Goal: Communication & Community: Answer question/provide support

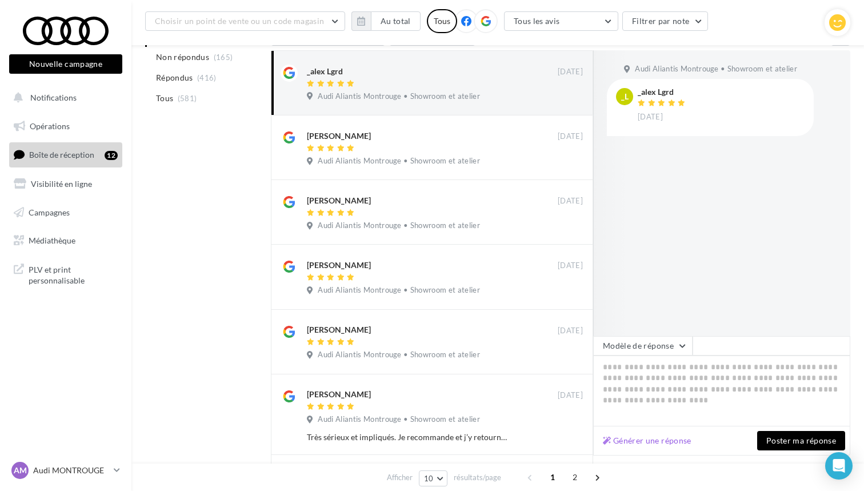
scroll to position [149, 0]
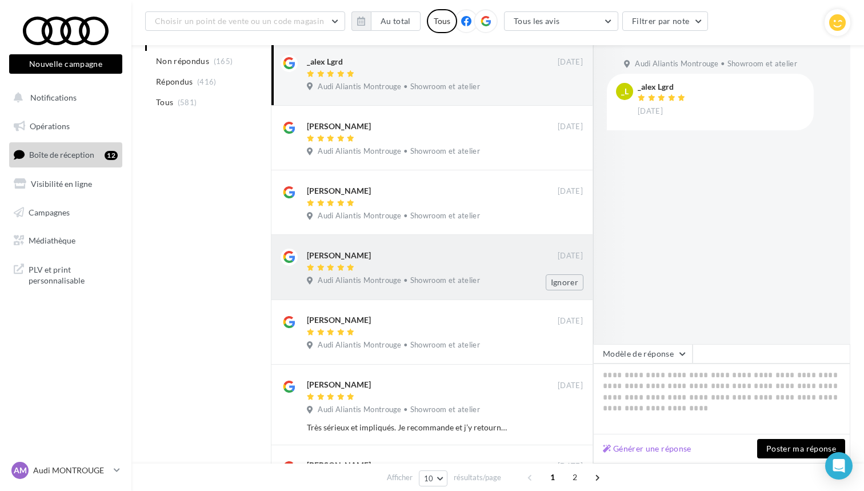
click at [478, 268] on div at bounding box center [432, 268] width 251 height 10
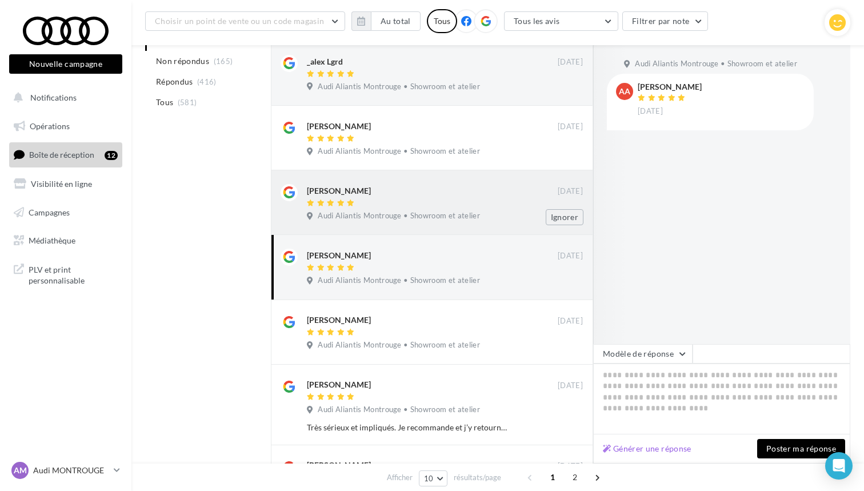
click at [472, 203] on div at bounding box center [432, 204] width 251 height 10
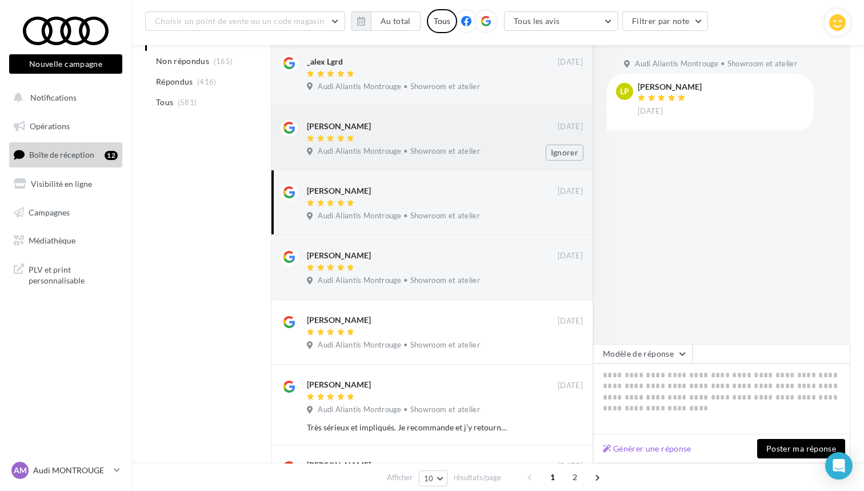
click at [470, 129] on div "Dubois Zoé" at bounding box center [432, 125] width 251 height 12
click at [452, 87] on span "Audi Aliantis Montrouge • Showroom et atelier" at bounding box center [399, 87] width 162 height 10
click at [662, 449] on button "Générer une réponse" at bounding box center [647, 449] width 98 height 14
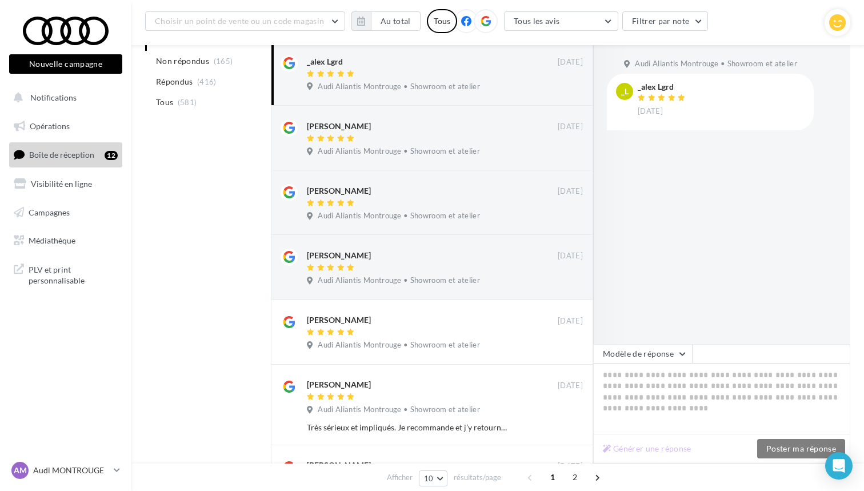
type textarea "**********"
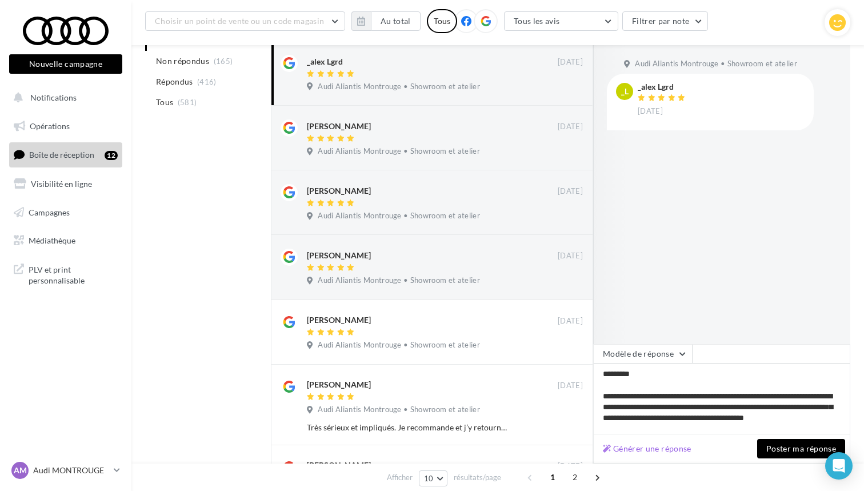
click at [781, 455] on button "Poster ma réponse" at bounding box center [801, 448] width 88 height 19
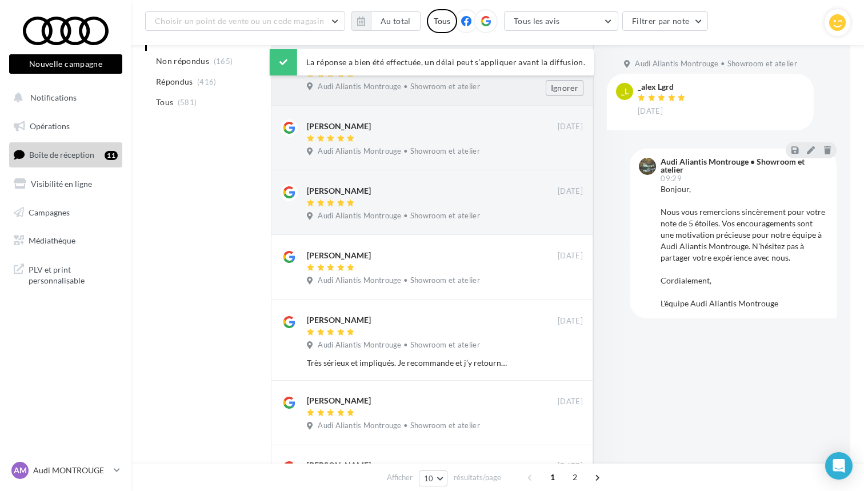
click at [494, 96] on div "Dubois Zoé 30 sept. Audi Aliantis Montrouge • Showroom et atelier Ignorer" at bounding box center [432, 73] width 322 height 65
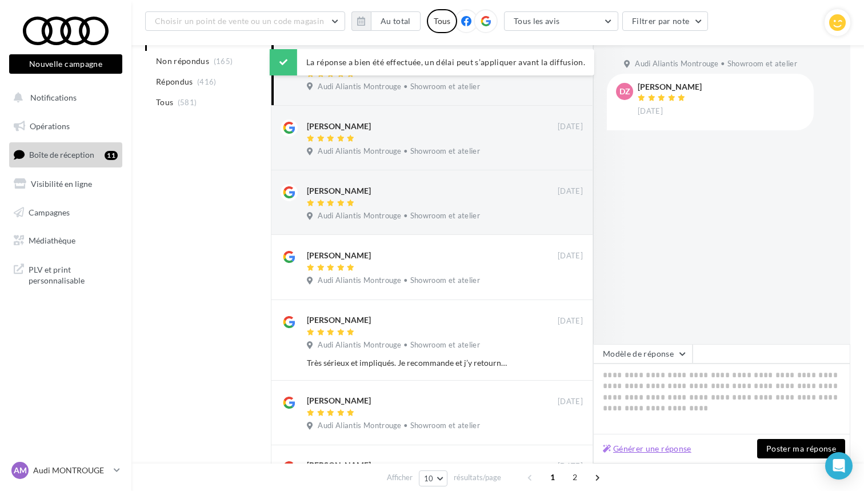
click at [663, 452] on button "Générer une réponse" at bounding box center [647, 449] width 98 height 14
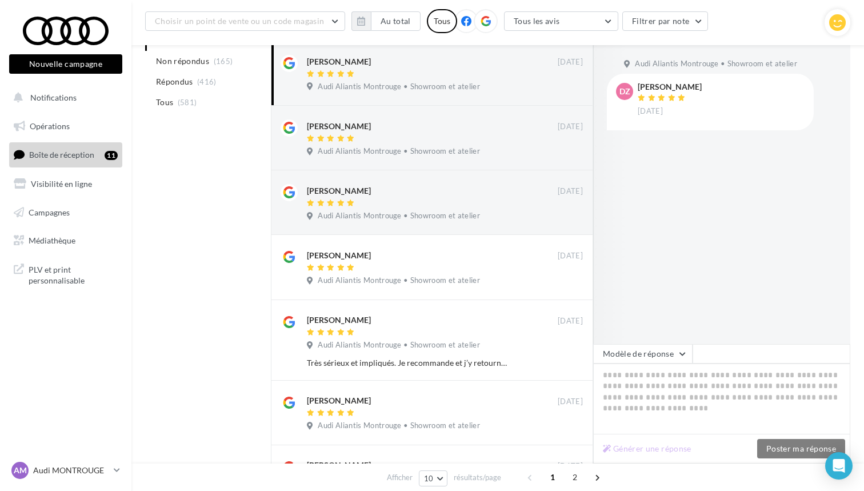
type textarea "**********"
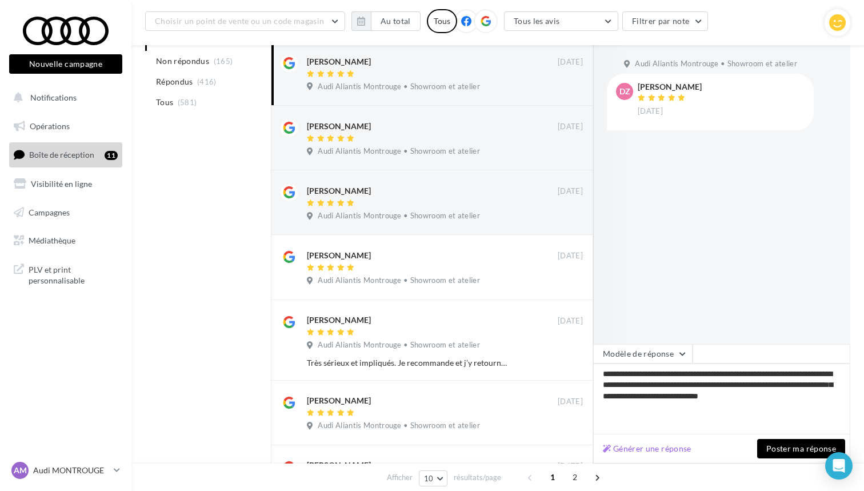
click at [793, 449] on button "Poster ma réponse" at bounding box center [801, 448] width 88 height 19
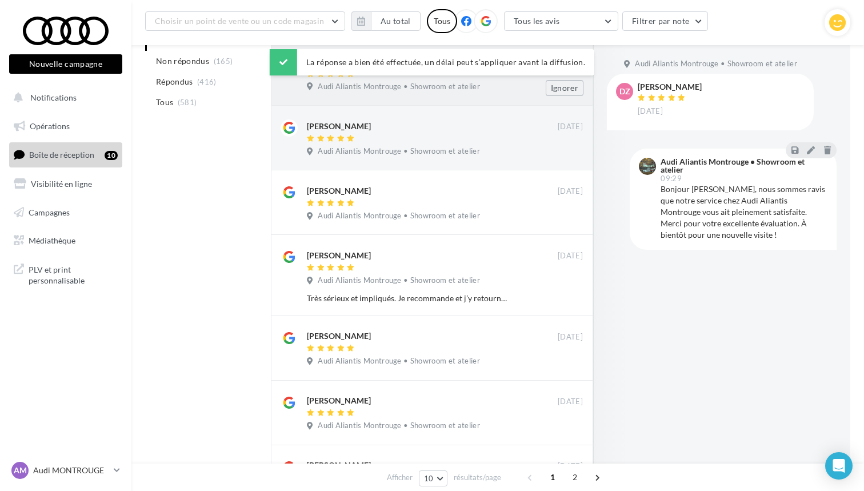
click at [416, 95] on div "Ludovic PENON 30 sept. Audi Aliantis Montrouge • Showroom et atelier Ignorer" at bounding box center [445, 75] width 276 height 41
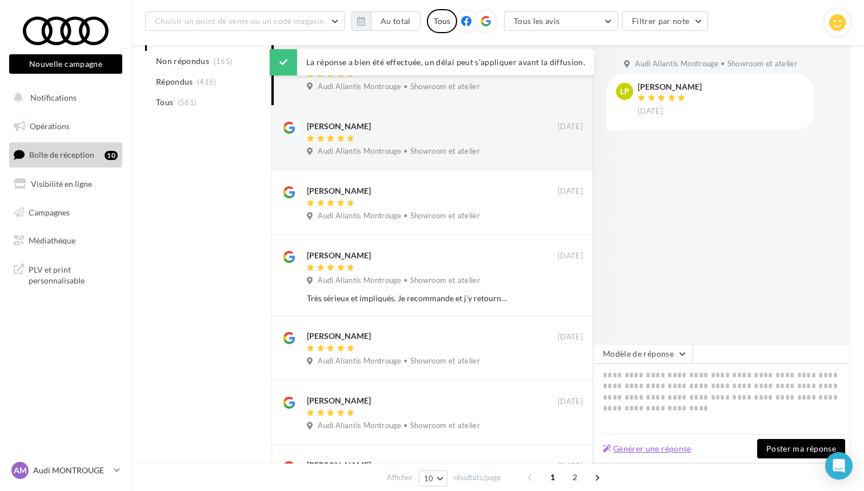
click at [651, 446] on button "Générer une réponse" at bounding box center [647, 449] width 98 height 14
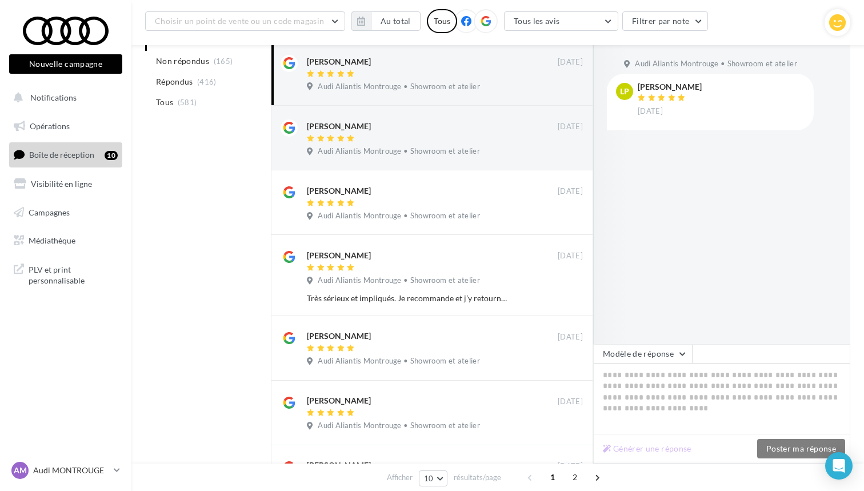
type textarea "**********"
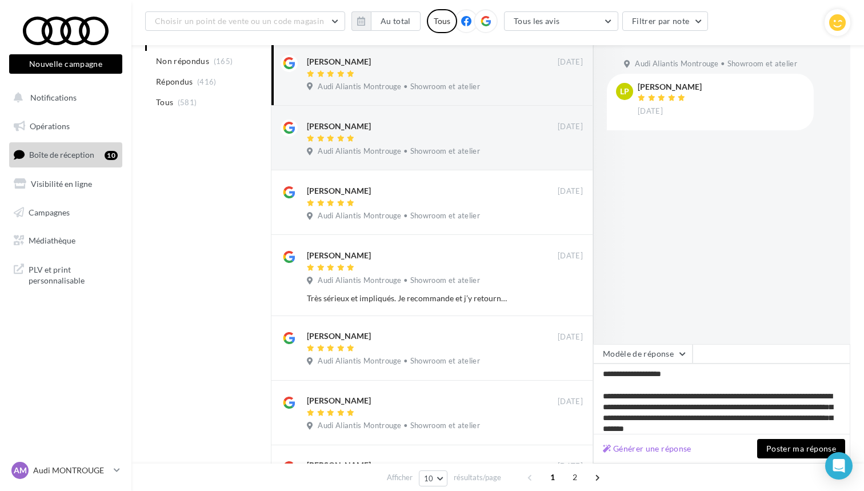
click at [786, 450] on button "Poster ma réponse" at bounding box center [801, 448] width 88 height 19
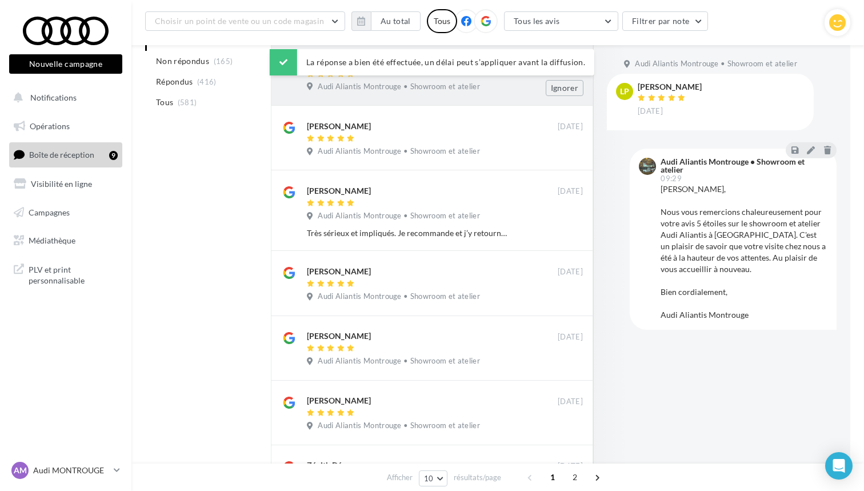
click at [417, 90] on span "Audi Aliantis Montrouge • Showroom et atelier" at bounding box center [399, 87] width 162 height 10
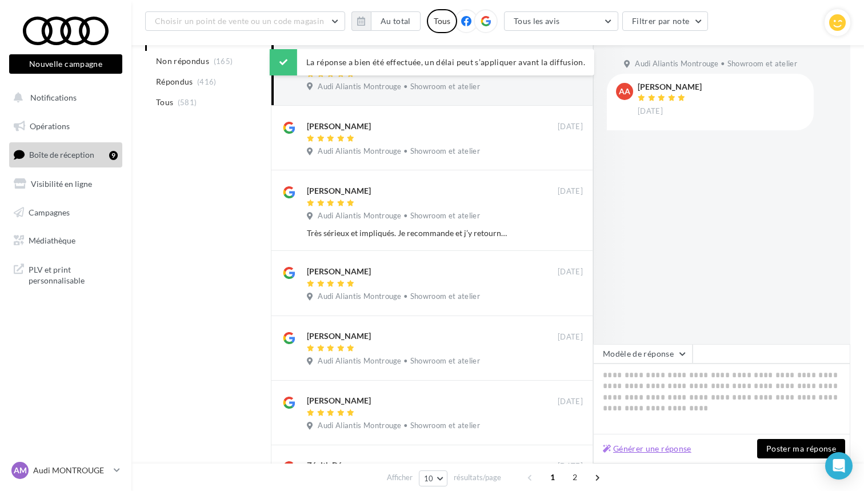
click at [664, 449] on button "Générer une réponse" at bounding box center [647, 449] width 98 height 14
type textarea "**********"
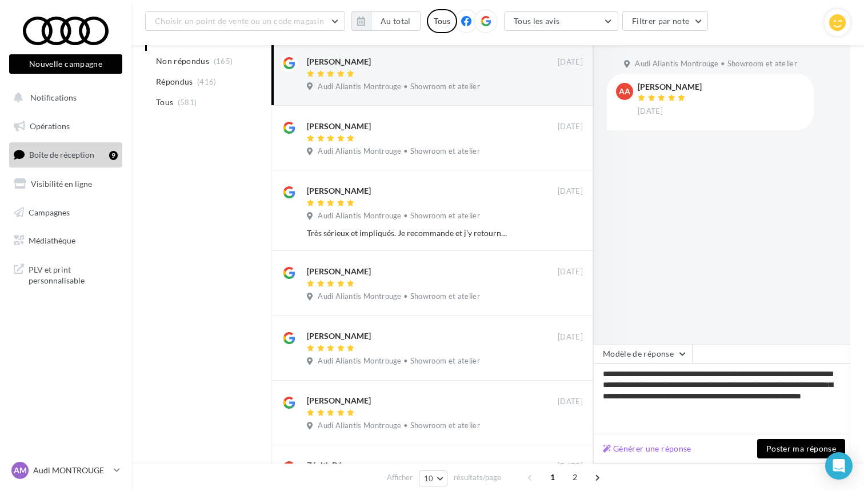
click at [782, 450] on button "Poster ma réponse" at bounding box center [801, 448] width 88 height 19
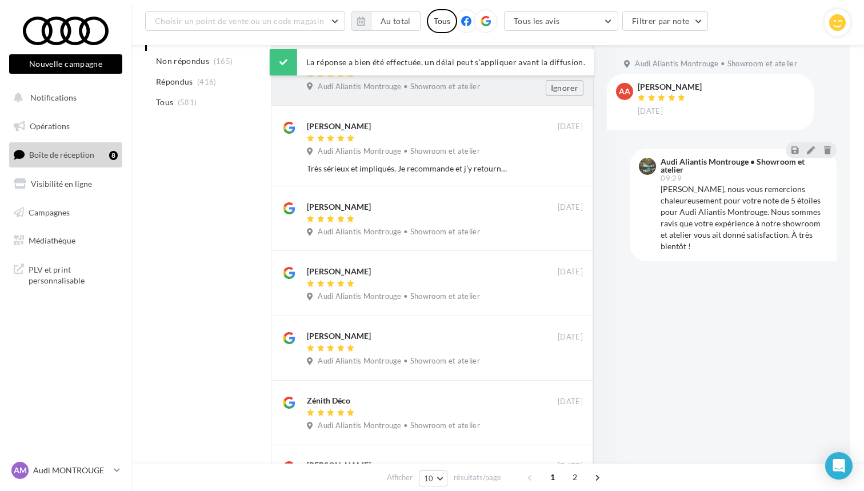
click at [423, 97] on div "Maxime André 30 sept. Audi Aliantis Montrouge • Showroom et atelier Ignorer" at bounding box center [432, 73] width 322 height 65
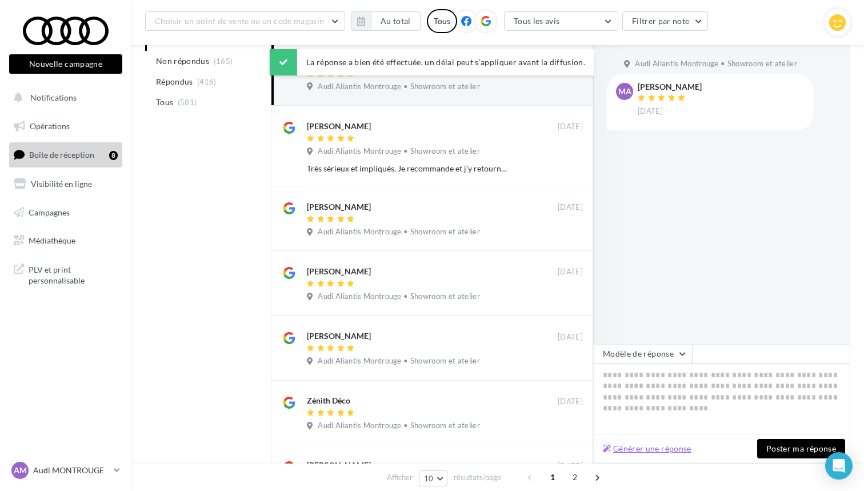
click at [672, 452] on button "Générer une réponse" at bounding box center [647, 449] width 98 height 14
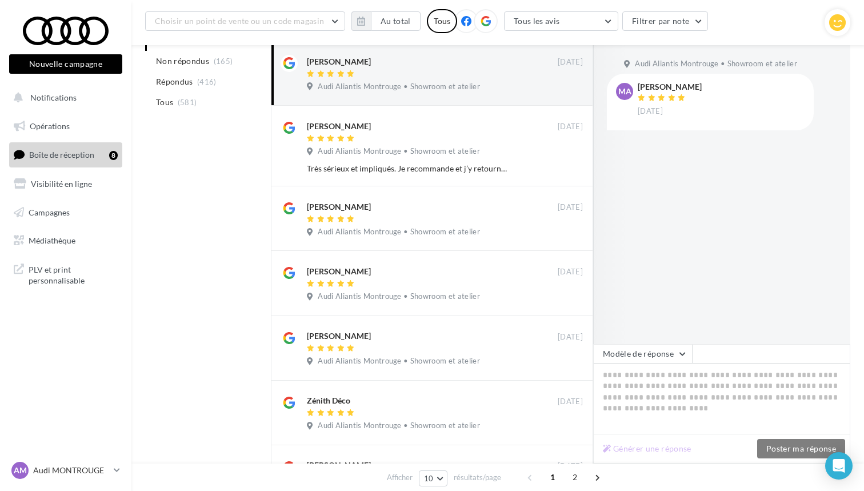
type textarea "**********"
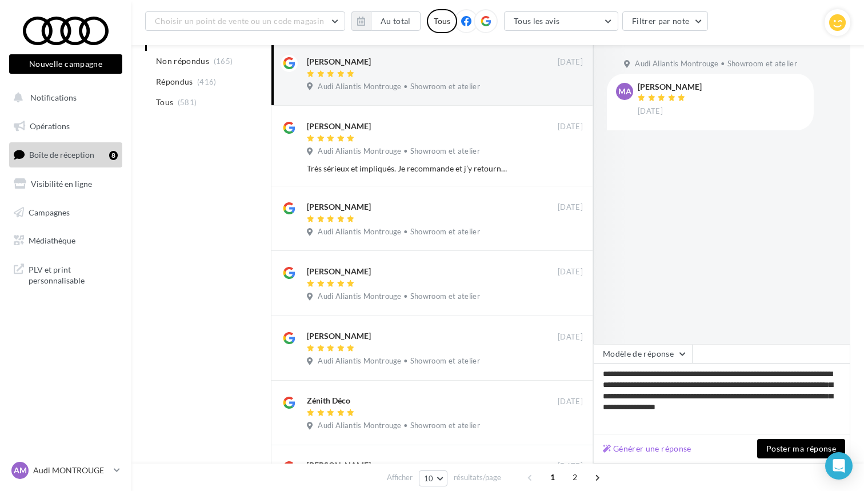
click at [776, 447] on button "Poster ma réponse" at bounding box center [801, 448] width 88 height 19
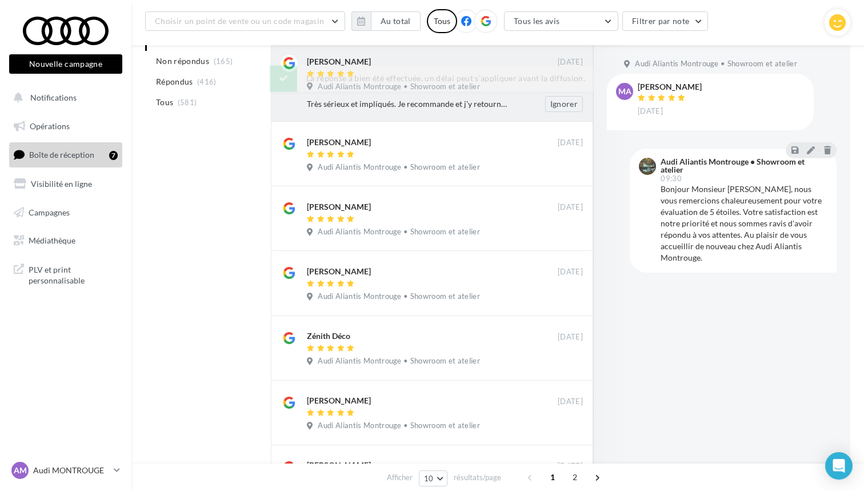
click at [409, 84] on span "Audi Aliantis Montrouge • Showroom et atelier" at bounding box center [399, 87] width 162 height 10
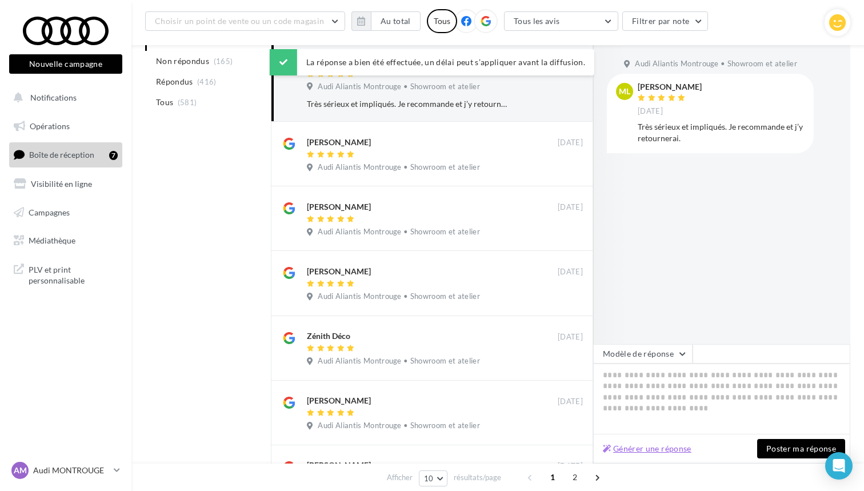
click at [666, 454] on button "Générer une réponse" at bounding box center [647, 449] width 98 height 14
type textarea "**********"
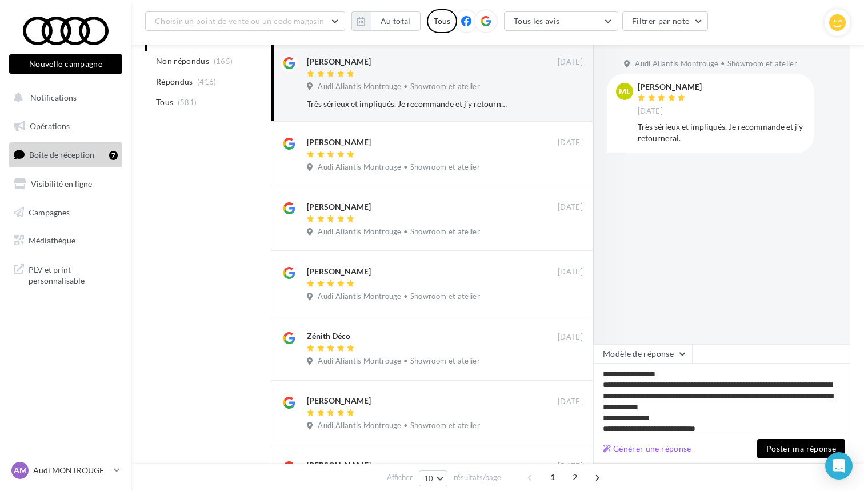
click at [776, 449] on button "Poster ma réponse" at bounding box center [801, 448] width 88 height 19
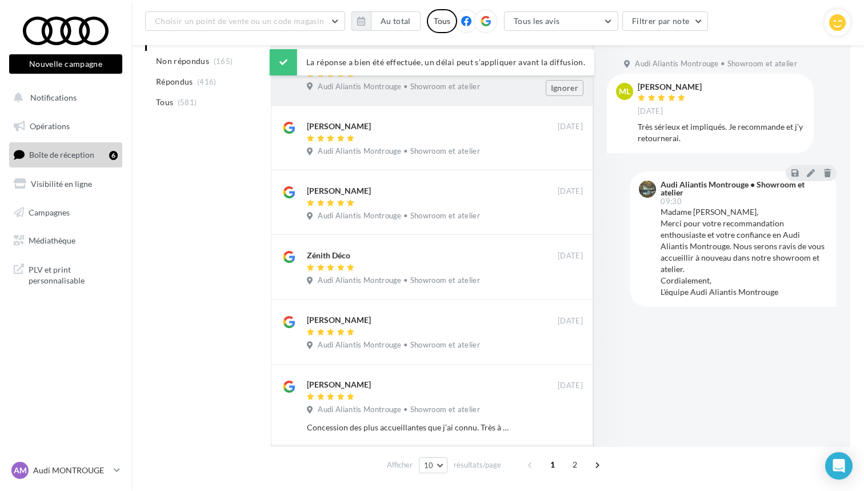
click at [430, 95] on div "Mélanie Marinelli 30 sept. Audi Aliantis Montrouge • Showroom et atelier Ignorer" at bounding box center [445, 75] width 276 height 41
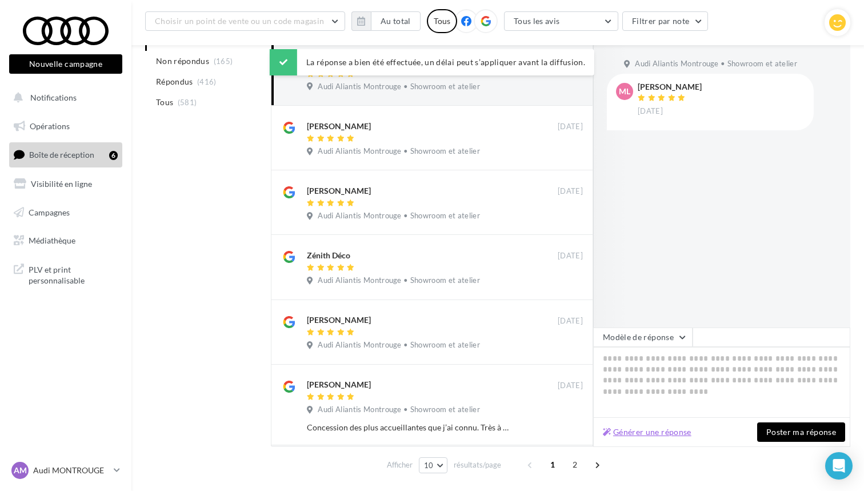
click at [654, 433] on button "Générer une réponse" at bounding box center [647, 432] width 98 height 14
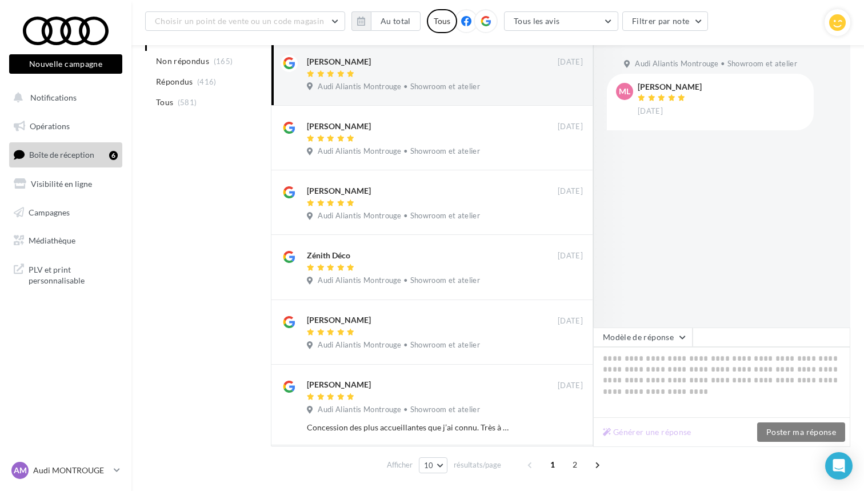
type textarea "**********"
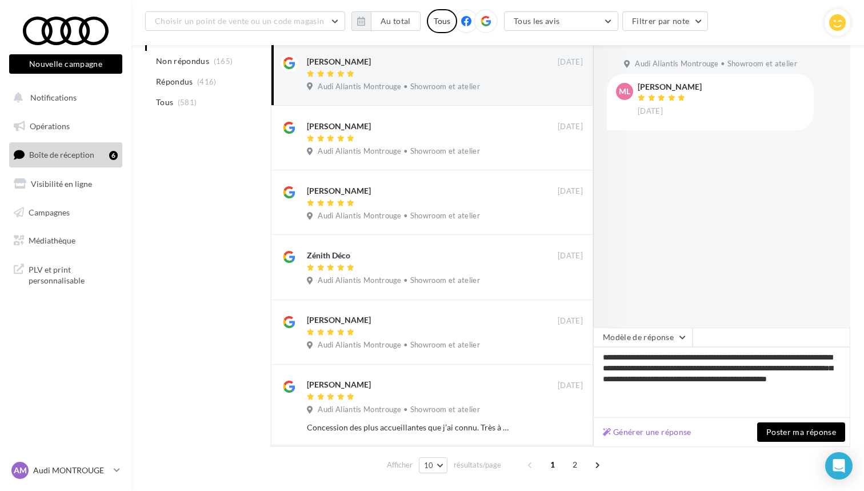
click at [771, 437] on button "Poster ma réponse" at bounding box center [801, 431] width 88 height 19
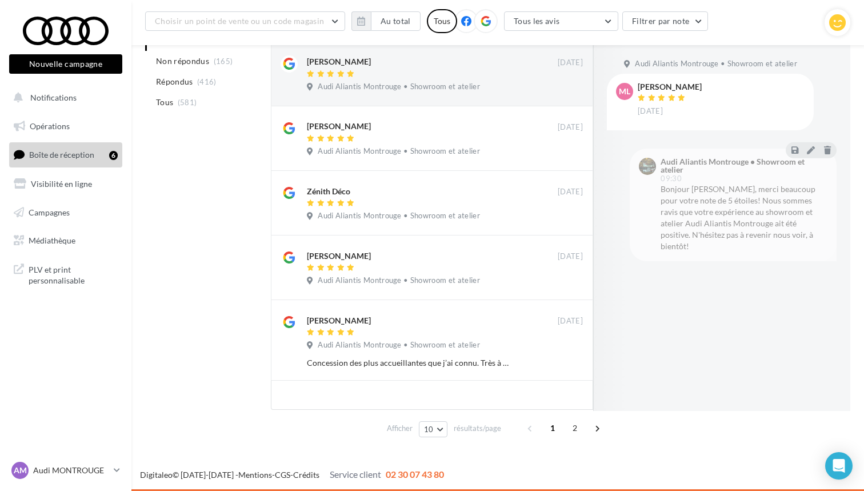
scroll to position [117, 0]
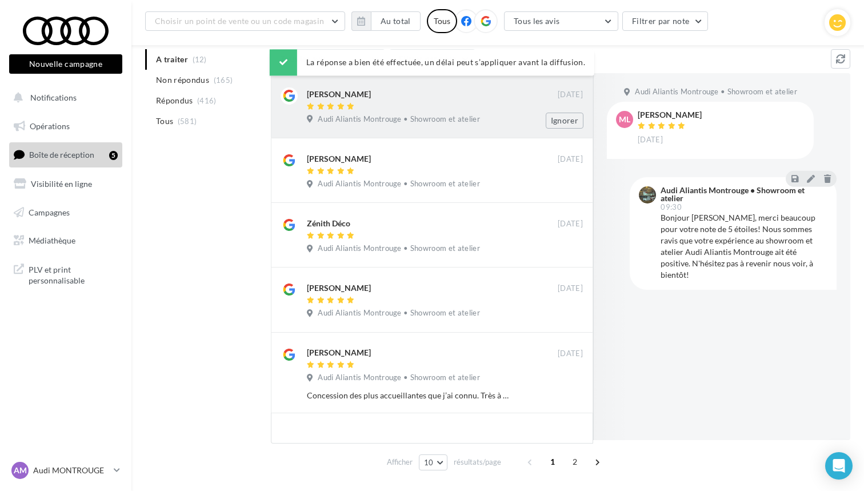
click at [447, 126] on div "Audi Aliantis Montrouge • Showroom et atelier" at bounding box center [445, 120] width 276 height 13
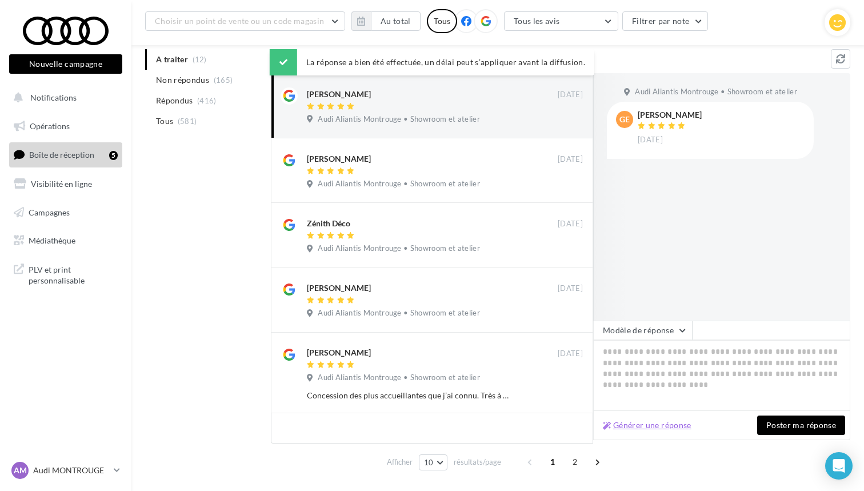
click at [660, 425] on button "Générer une réponse" at bounding box center [647, 425] width 98 height 14
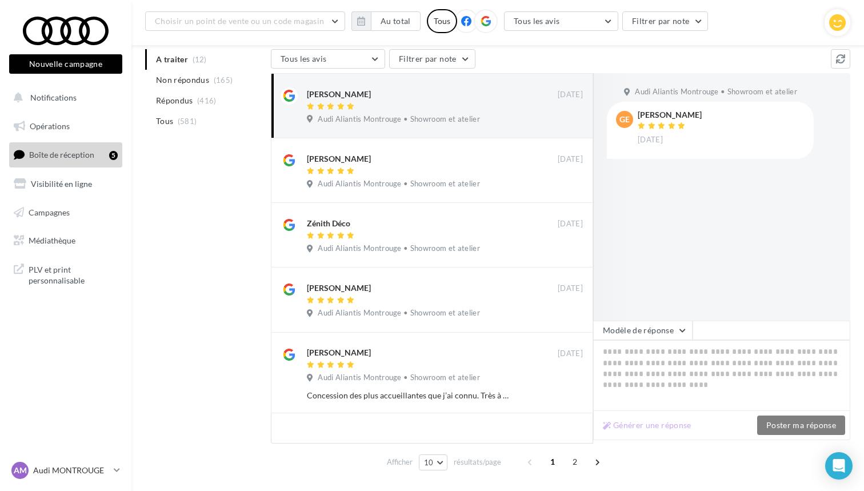
type textarea "**********"
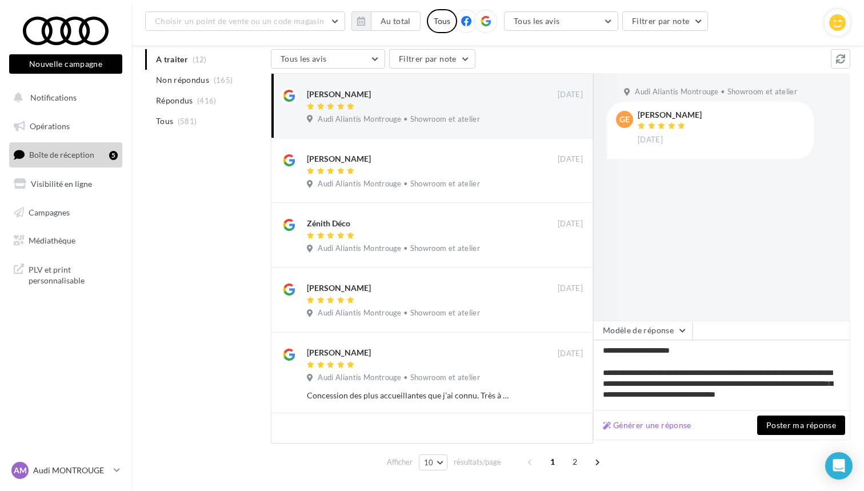
click at [774, 430] on button "Poster ma réponse" at bounding box center [801, 424] width 88 height 19
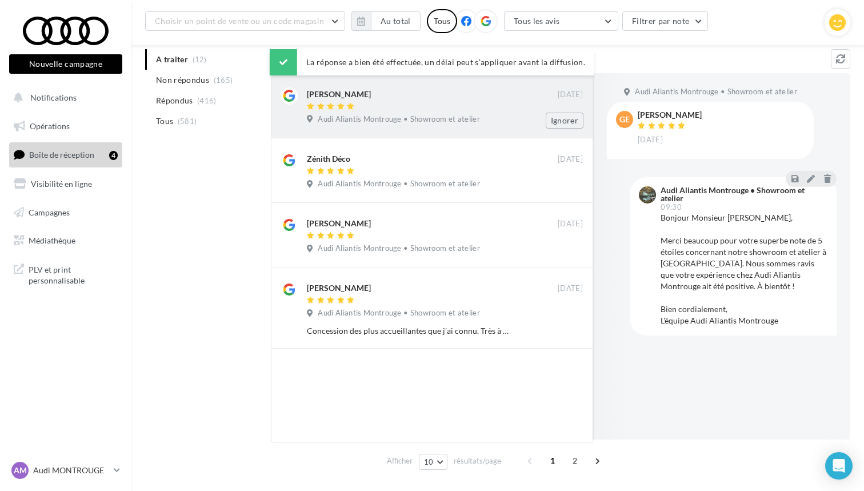
click at [413, 109] on div at bounding box center [432, 107] width 251 height 10
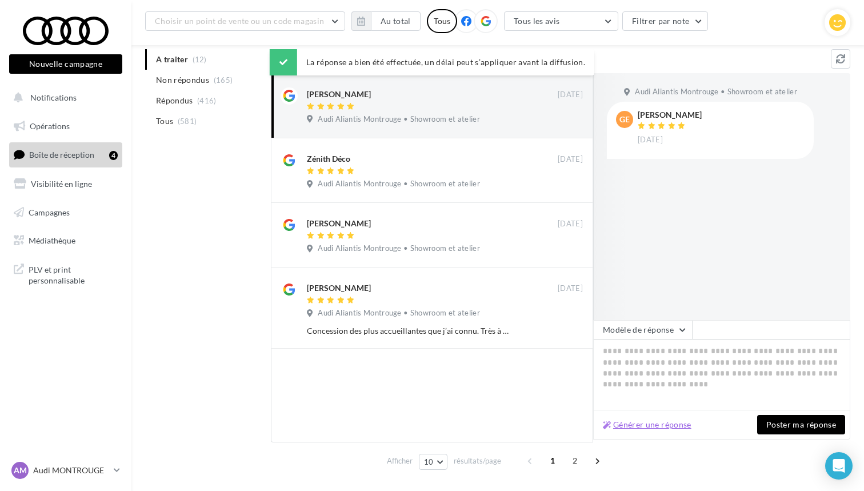
click at [628, 428] on button "Générer une réponse" at bounding box center [647, 425] width 98 height 14
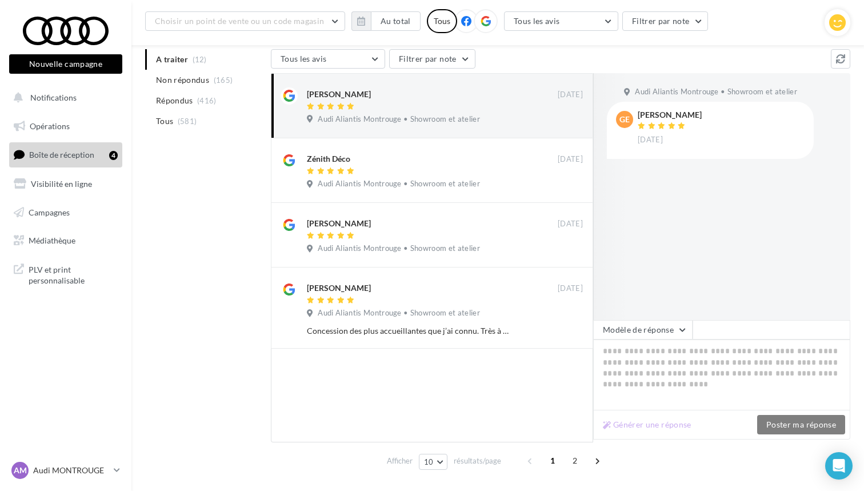
type textarea "**********"
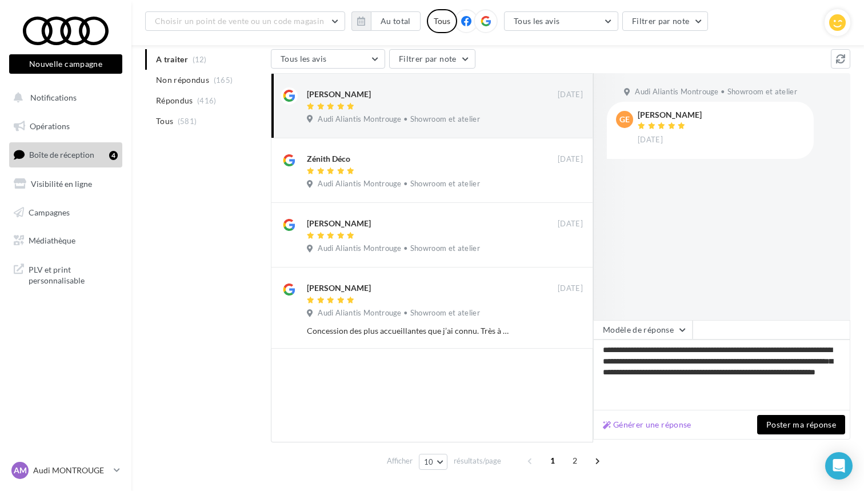
click at [778, 427] on button "Poster ma réponse" at bounding box center [801, 424] width 88 height 19
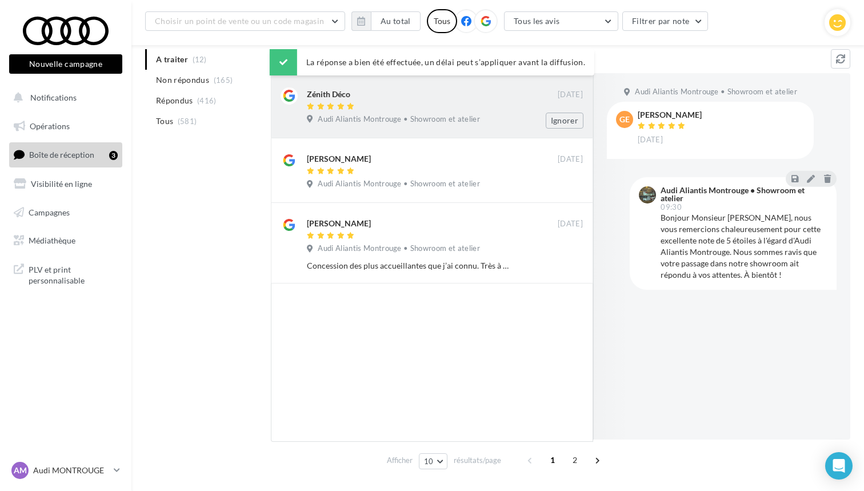
click at [463, 114] on span "Audi Aliantis Montrouge • Showroom et atelier" at bounding box center [399, 119] width 162 height 10
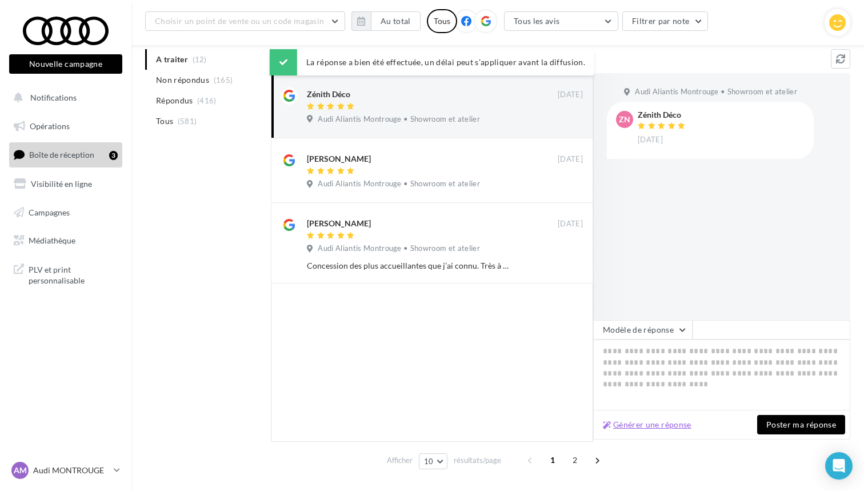
click at [649, 423] on button "Générer une réponse" at bounding box center [647, 425] width 98 height 14
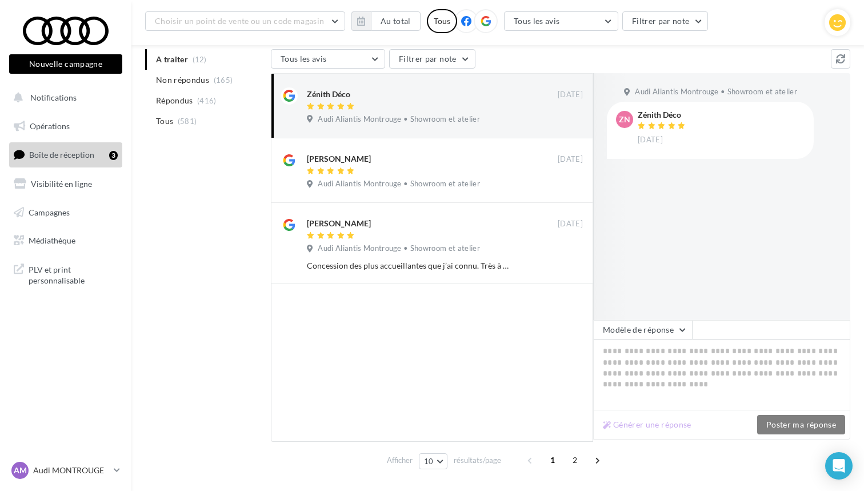
type textarea "**********"
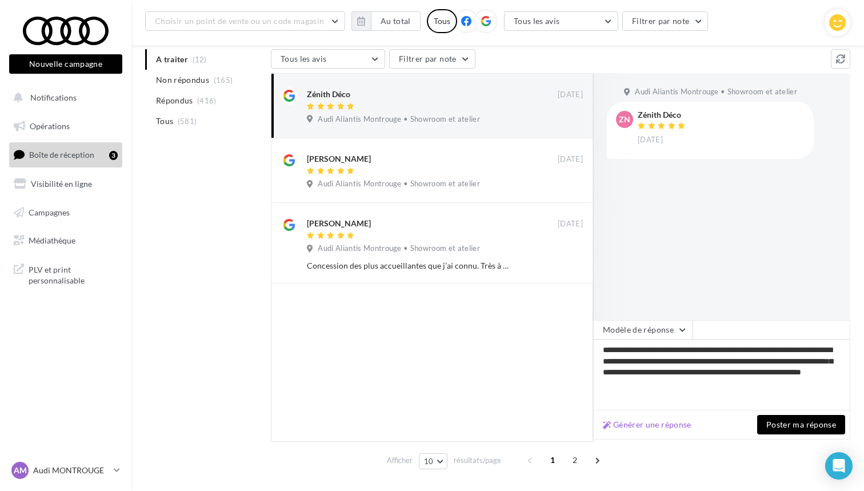
click at [795, 430] on button "Poster ma réponse" at bounding box center [801, 424] width 88 height 19
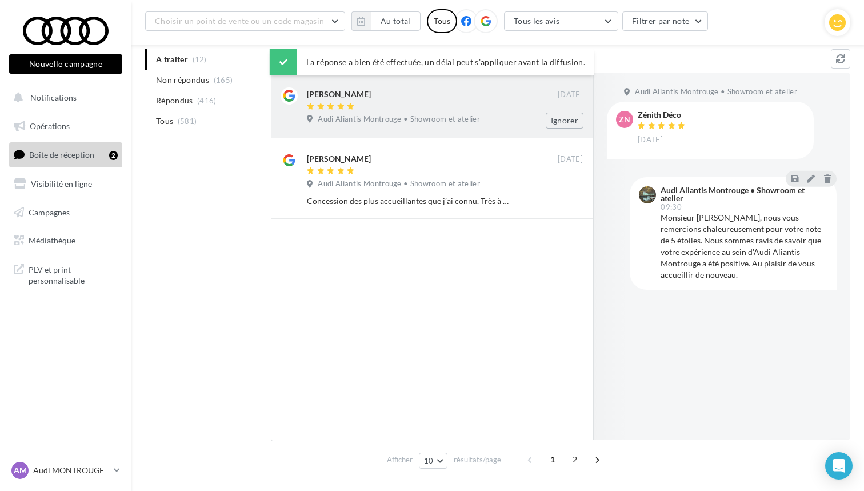
click at [403, 123] on span "Audi Aliantis Montrouge • Showroom et atelier" at bounding box center [399, 119] width 162 height 10
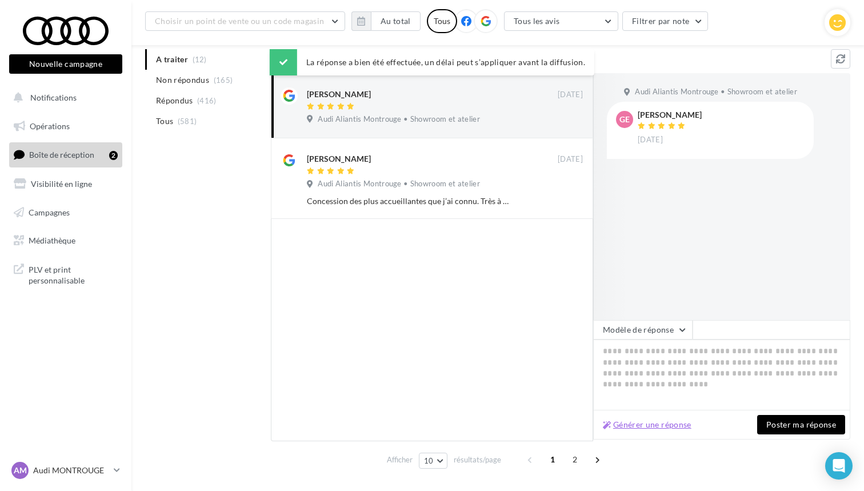
click at [642, 426] on button "Générer une réponse" at bounding box center [647, 425] width 98 height 14
type textarea "**********"
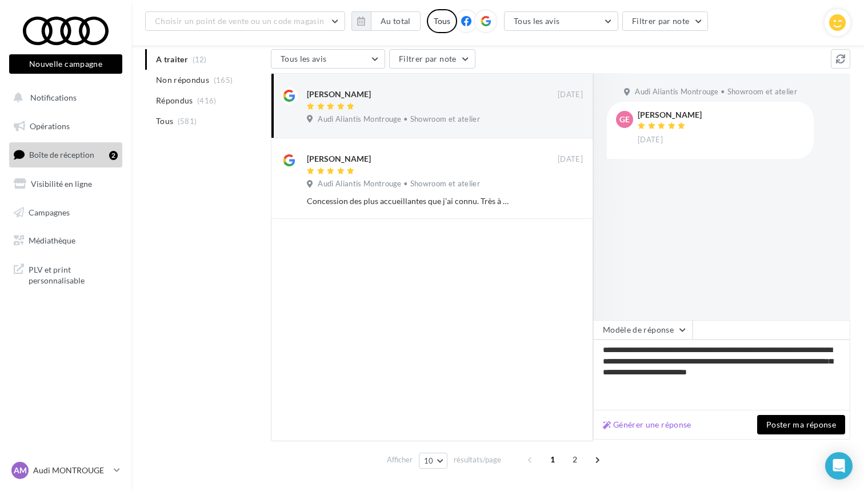
click at [795, 418] on button "Poster ma réponse" at bounding box center [801, 424] width 88 height 19
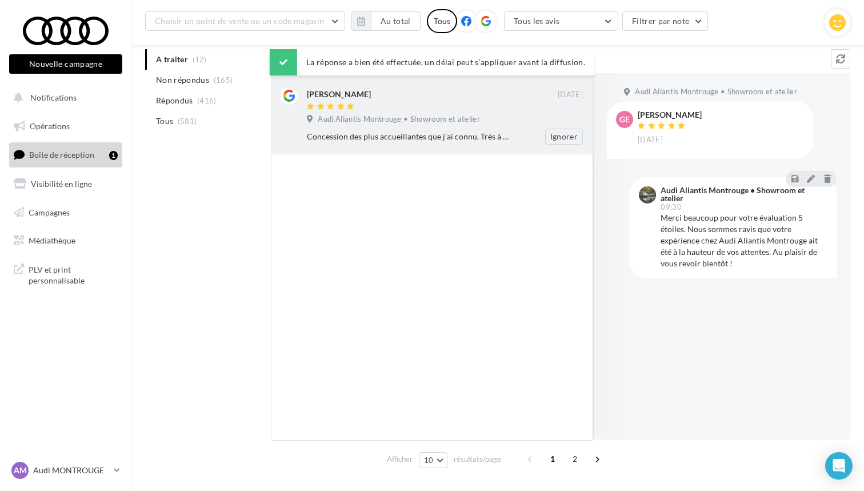
click at [431, 137] on div "Concession des plus accueillantes que j’ai connu. Très à l’écoute et d’excellen…" at bounding box center [408, 136] width 202 height 11
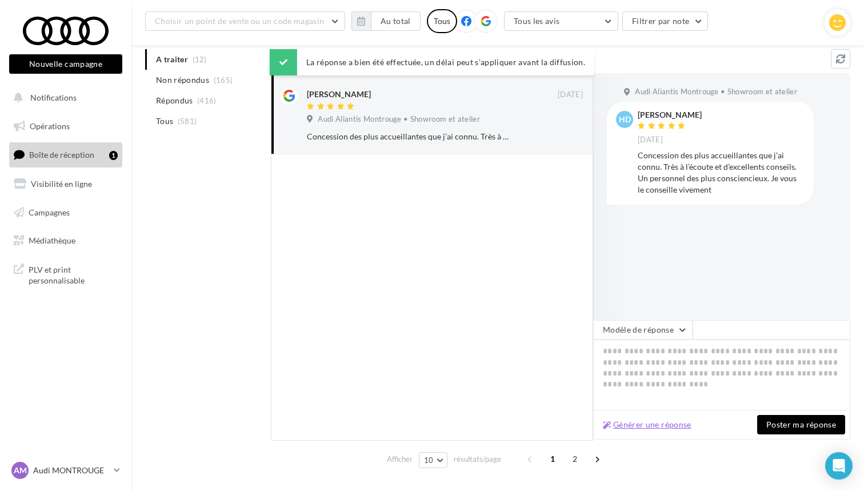
click at [635, 421] on button "Générer une réponse" at bounding box center [647, 425] width 98 height 14
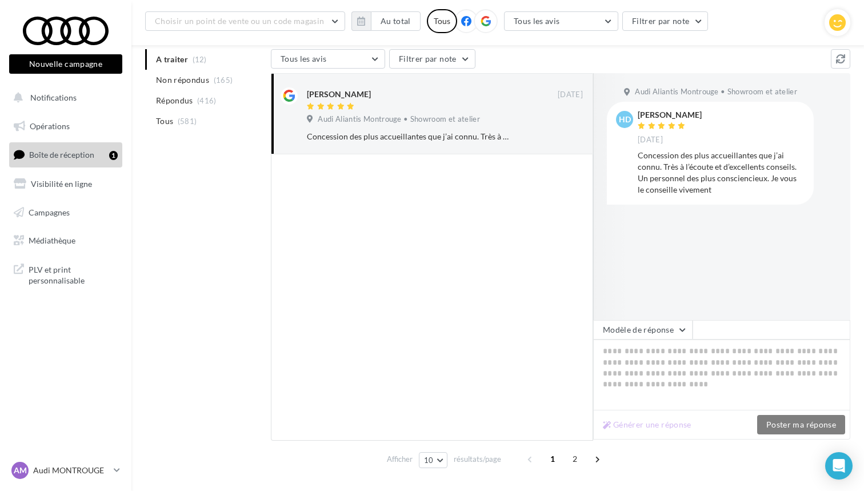
type textarea "**********"
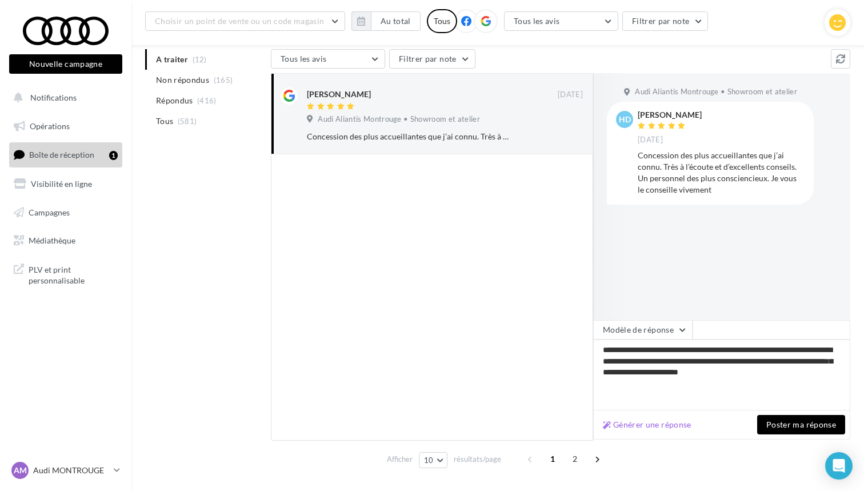
click at [777, 429] on button "Poster ma réponse" at bounding box center [801, 424] width 88 height 19
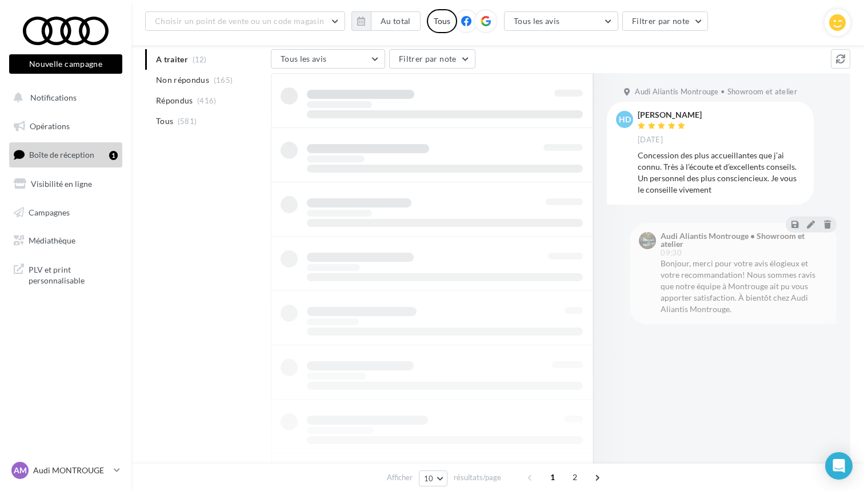
scroll to position [18, 0]
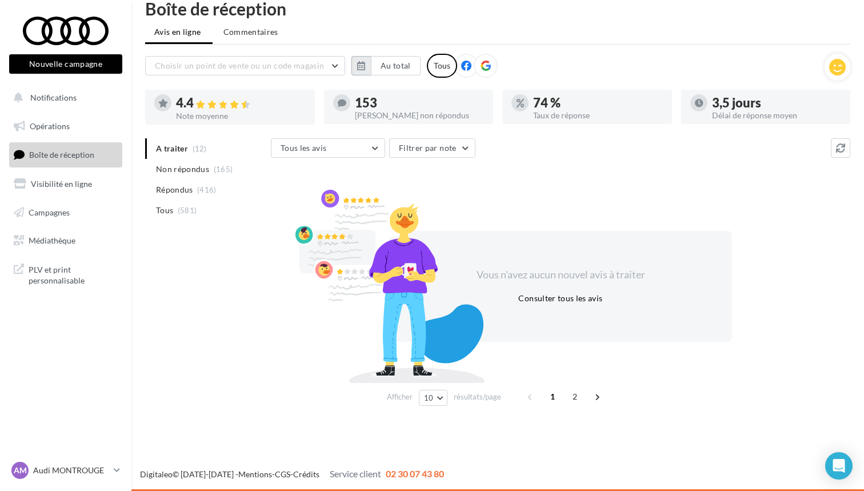
click at [358, 70] on icon "button" at bounding box center [361, 65] width 8 height 9
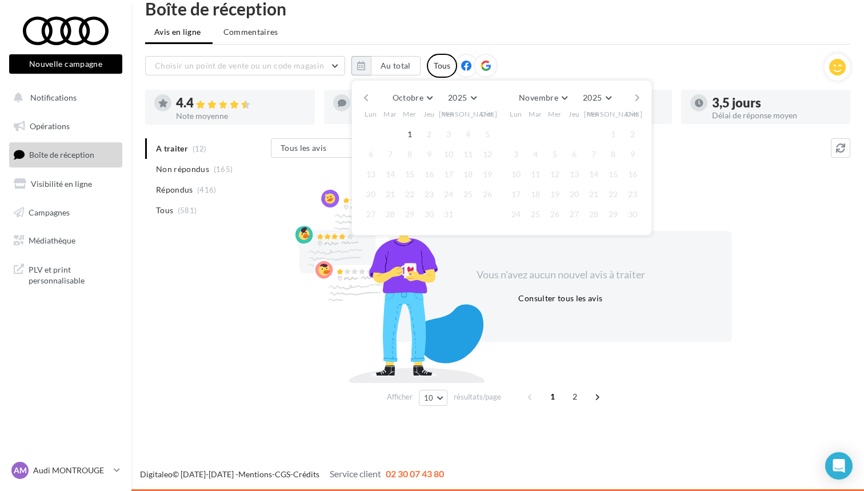
click at [365, 101] on button "button" at bounding box center [366, 98] width 10 height 16
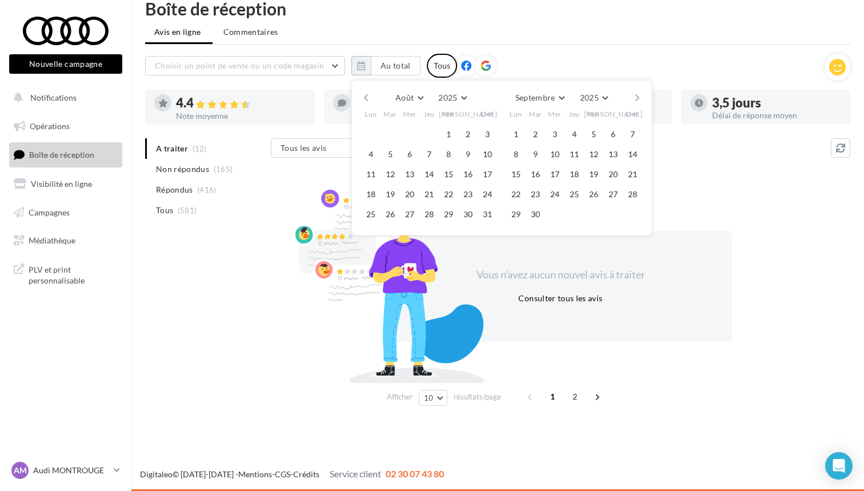
click at [365, 101] on button "button" at bounding box center [366, 98] width 10 height 16
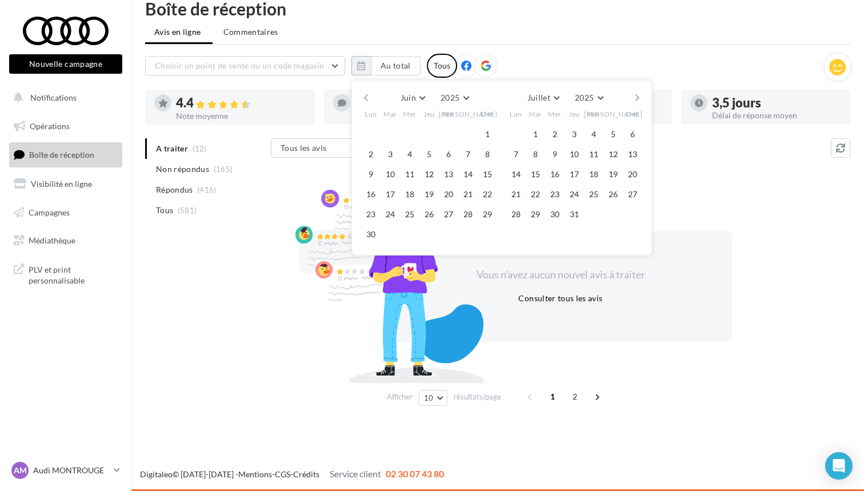
click at [365, 101] on button "button" at bounding box center [366, 98] width 10 height 16
click at [365, 99] on button "button" at bounding box center [366, 98] width 10 height 16
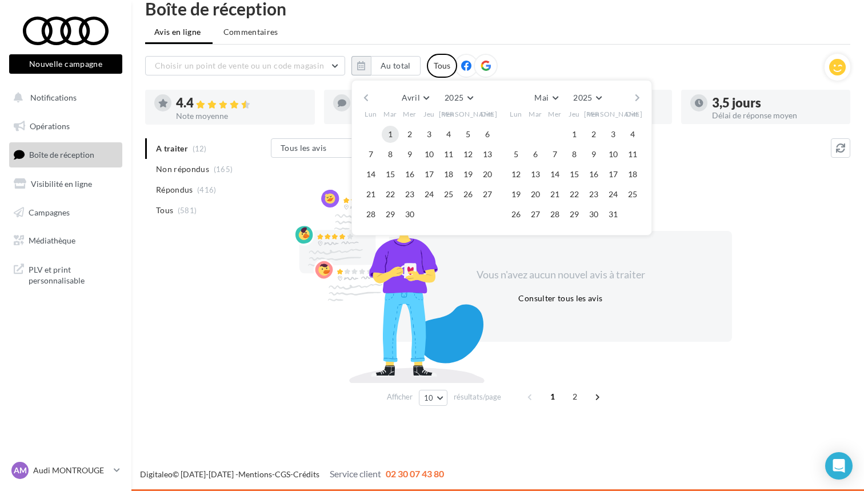
click at [383, 128] on button "1" at bounding box center [390, 134] width 17 height 17
click at [641, 96] on button "button" at bounding box center [638, 98] width 10 height 16
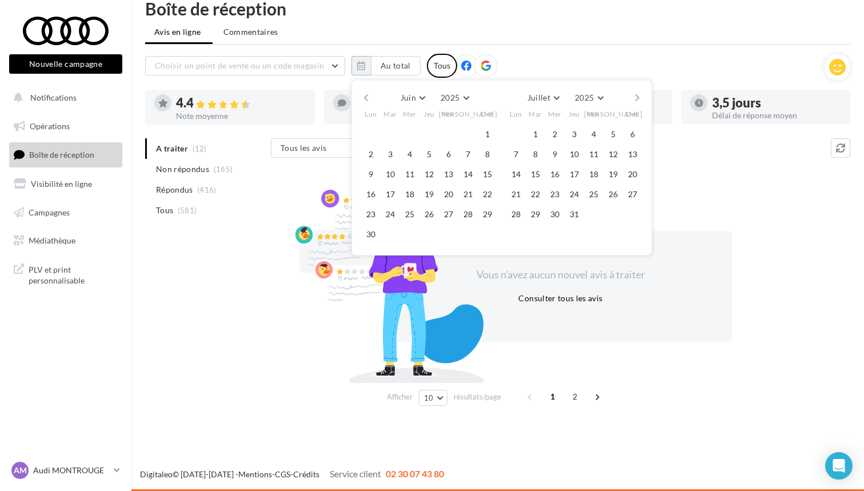
click at [641, 96] on button "button" at bounding box center [638, 98] width 10 height 16
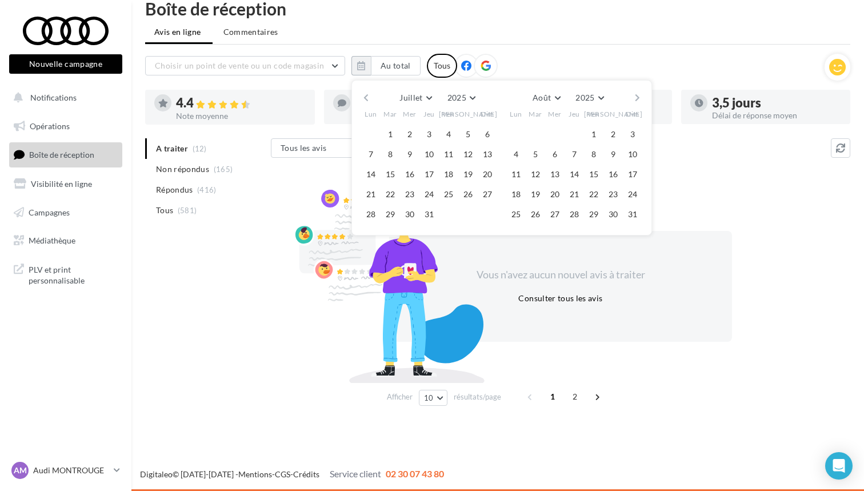
click at [641, 96] on button "button" at bounding box center [638, 98] width 10 height 16
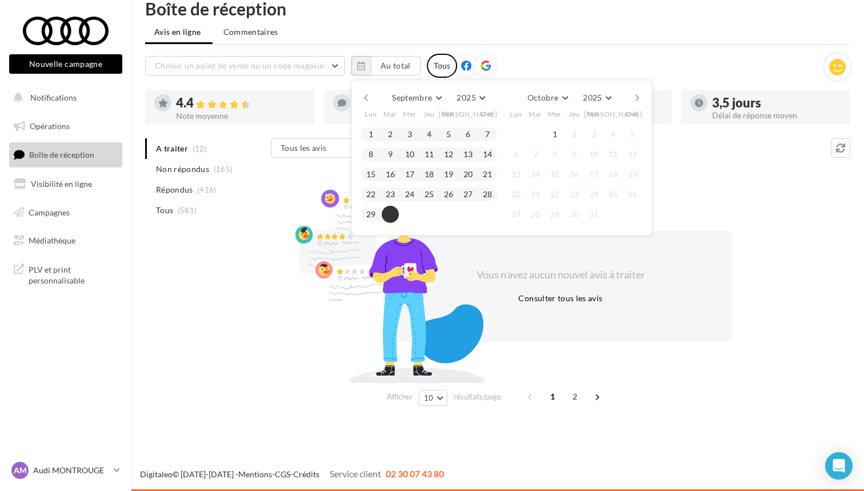
click at [389, 213] on button "30" at bounding box center [390, 214] width 17 height 17
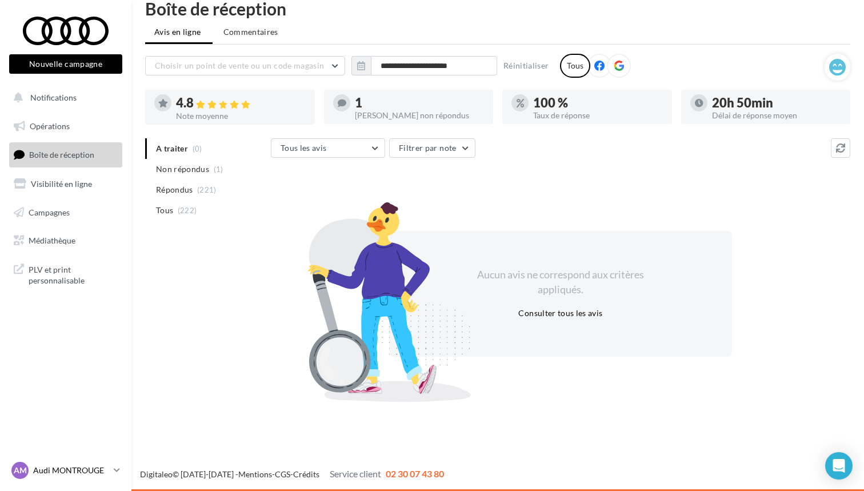
click at [86, 473] on p "Audi MONTROUGE" at bounding box center [71, 470] width 76 height 11
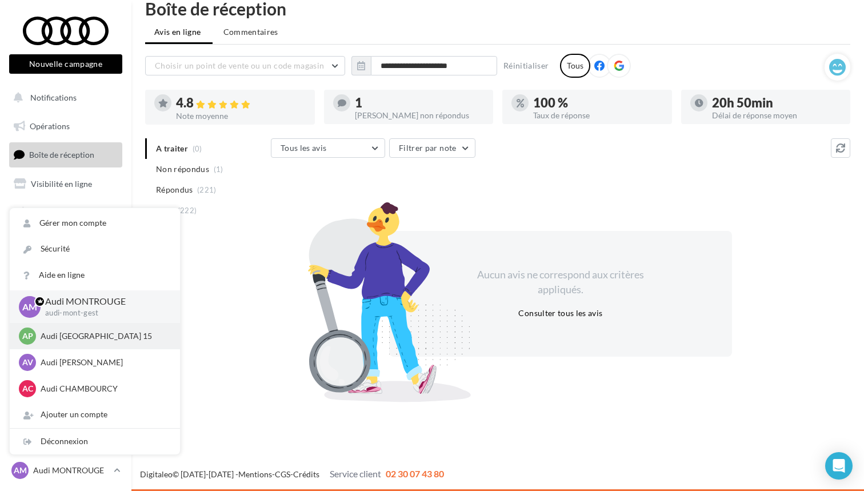
click at [84, 327] on div "AP Audi PARIS 15 audi-pari-gest" at bounding box center [95, 335] width 152 height 17
